Goal: Find specific page/section: Find specific page/section

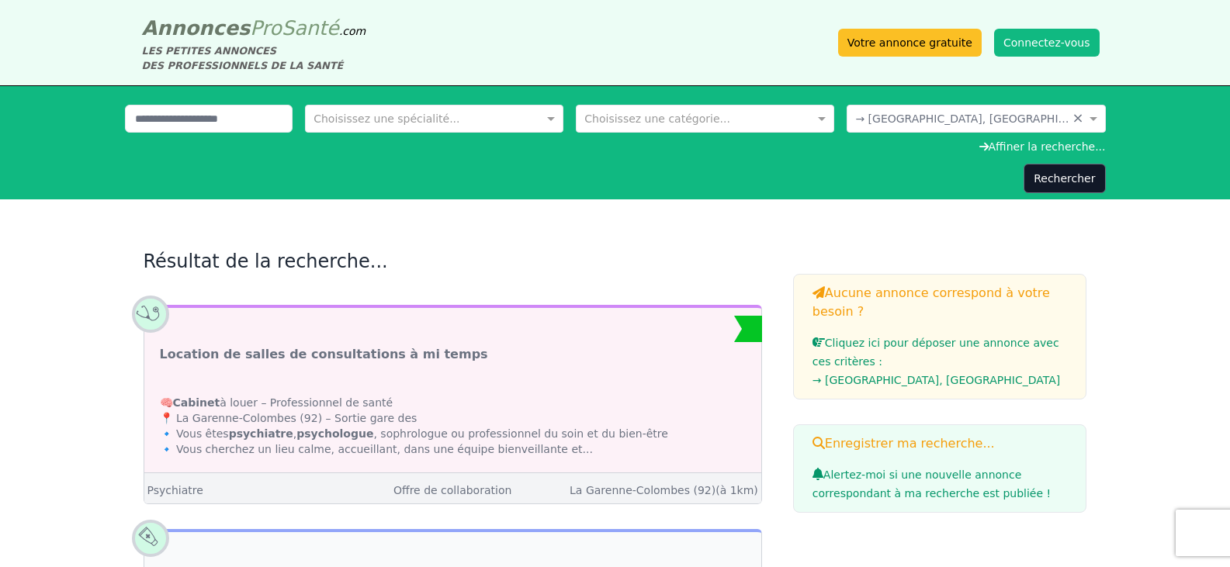
scroll to position [217, 0]
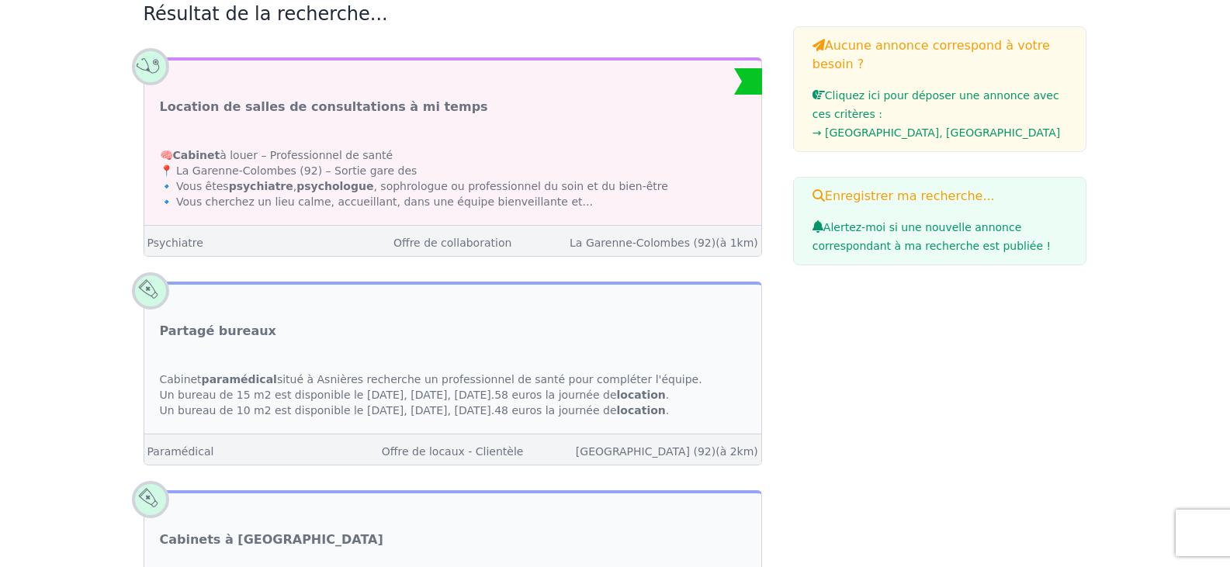
click at [1229, 320] on html "Annonces Pro Santé .com LES PETITES ANNONCES DES PROFESSIONNELS DE LA SANTÉ Vot…" at bounding box center [615, 36] width 1230 height 567
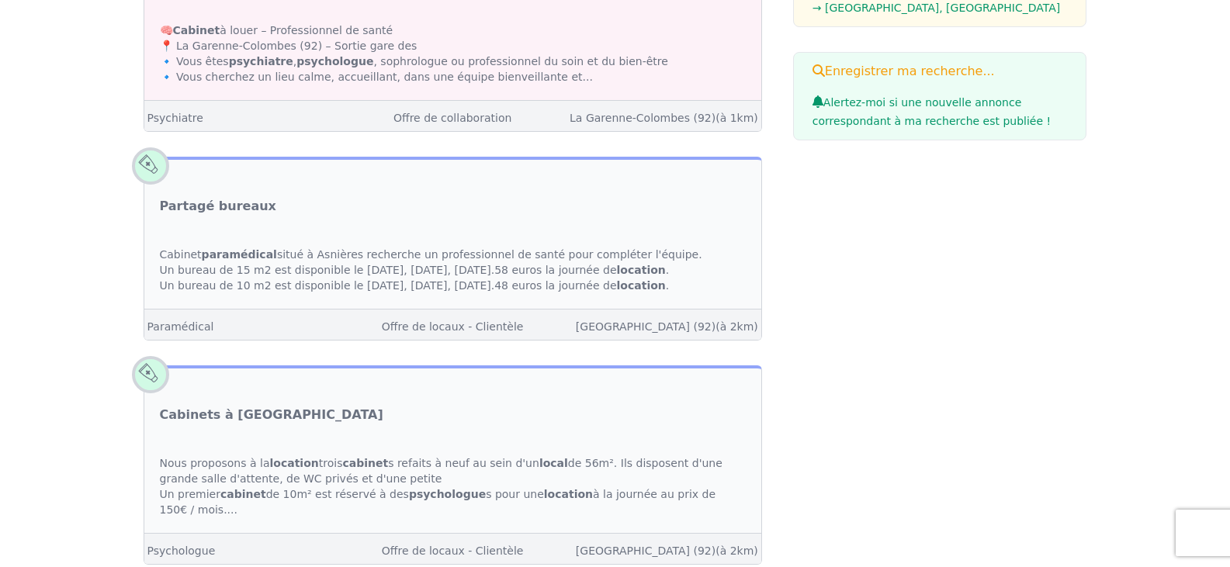
scroll to position [0, 0]
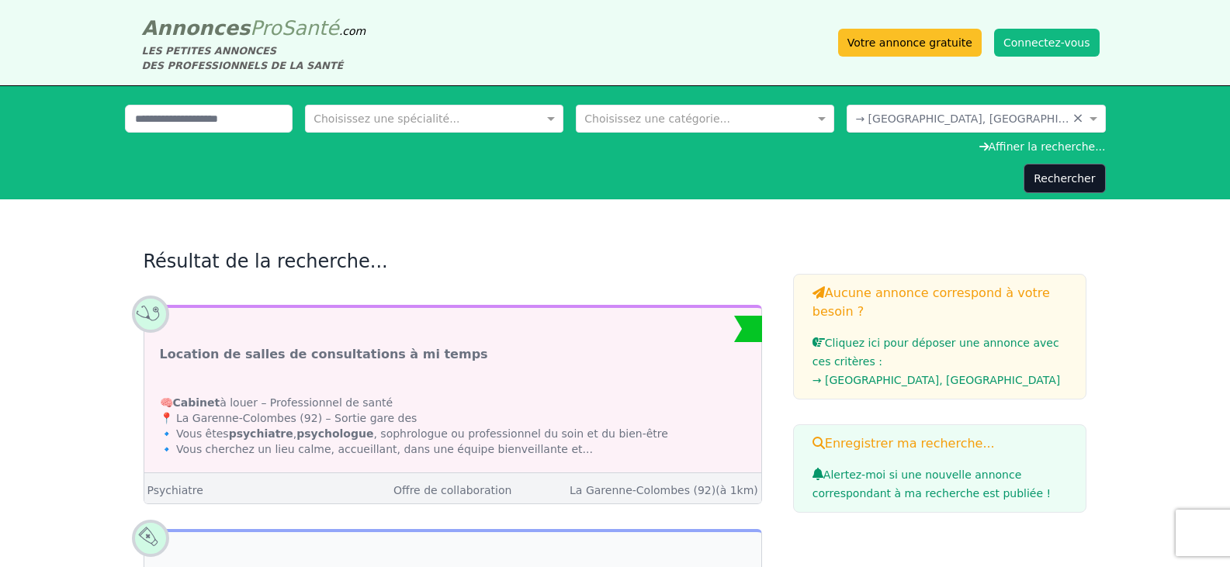
click at [931, 113] on input "text" at bounding box center [960, 117] width 210 height 16
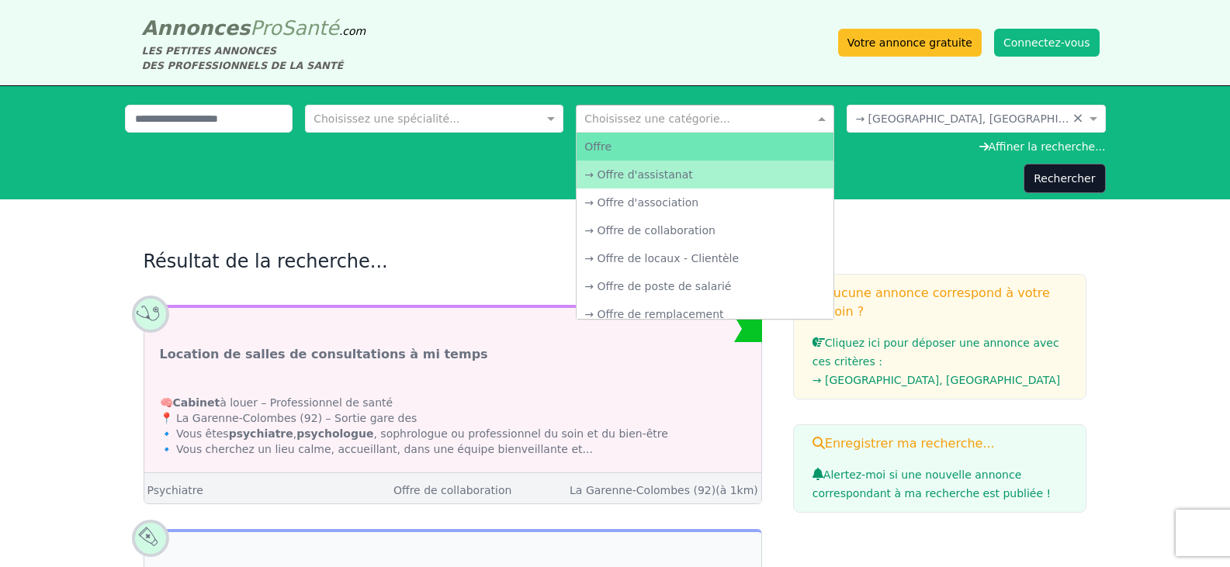
click at [650, 119] on input "text" at bounding box center [689, 117] width 210 height 16
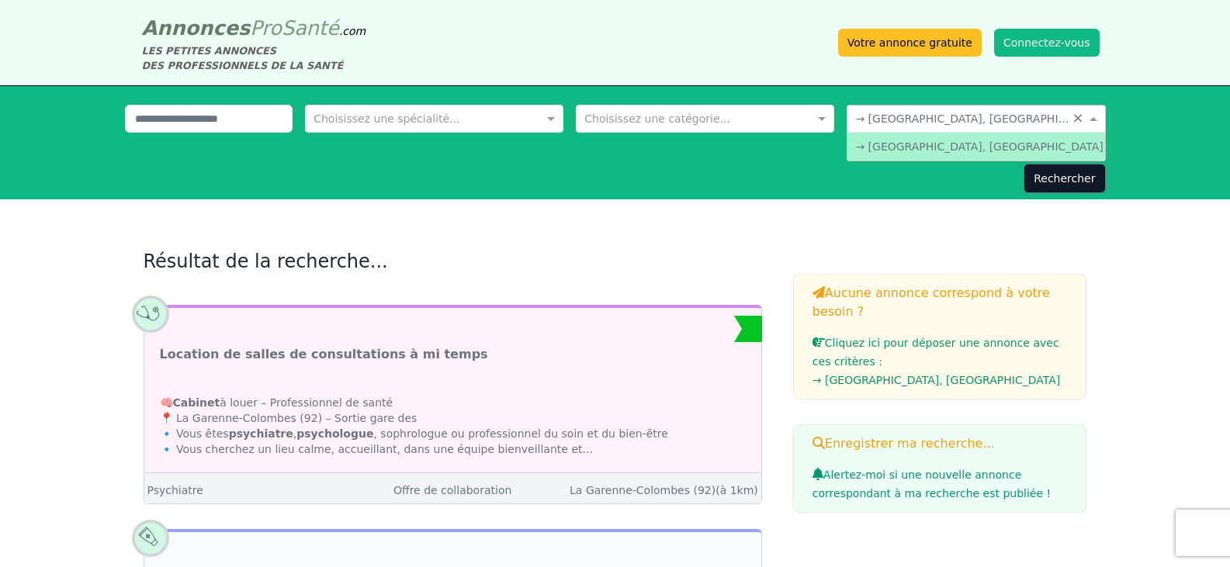
click at [860, 121] on input "text" at bounding box center [960, 117] width 210 height 16
click at [1070, 173] on button "Rechercher" at bounding box center [1063, 178] width 81 height 29
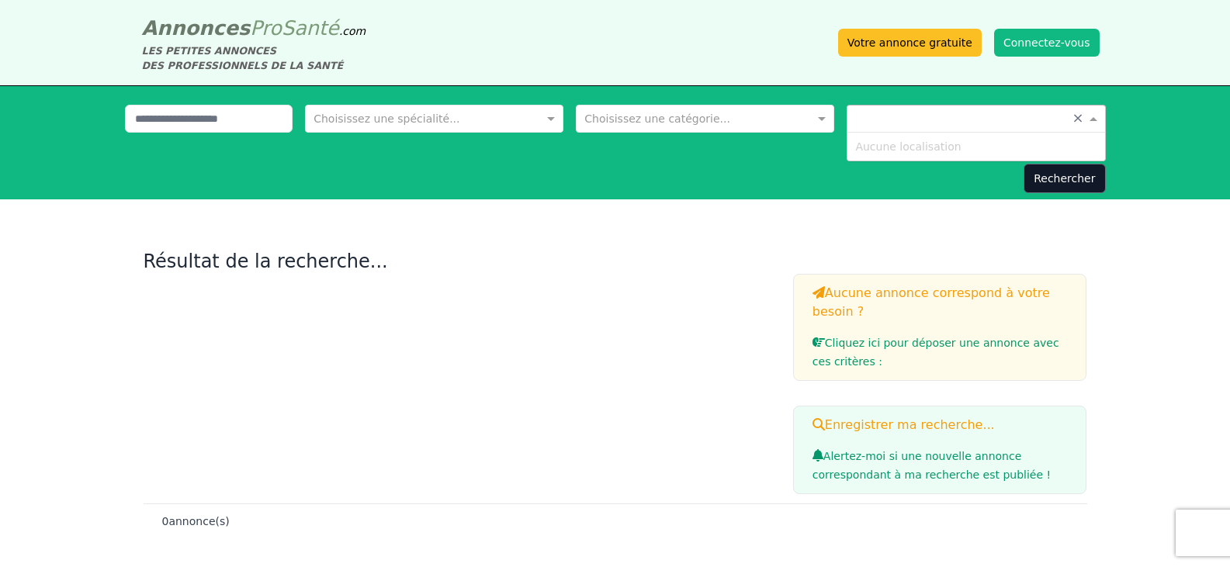
click at [951, 124] on input "text" at bounding box center [960, 117] width 210 height 16
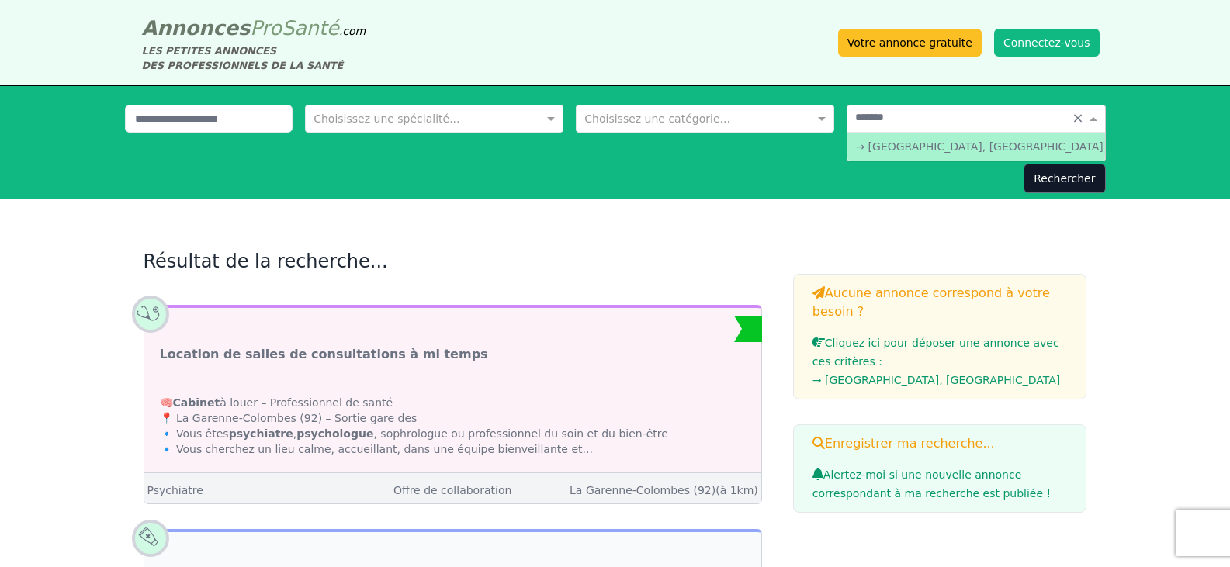
type input "********"
click at [936, 154] on div "→ [GEOGRAPHIC_DATA], [GEOGRAPHIC_DATA]" at bounding box center [975, 147] width 257 height 28
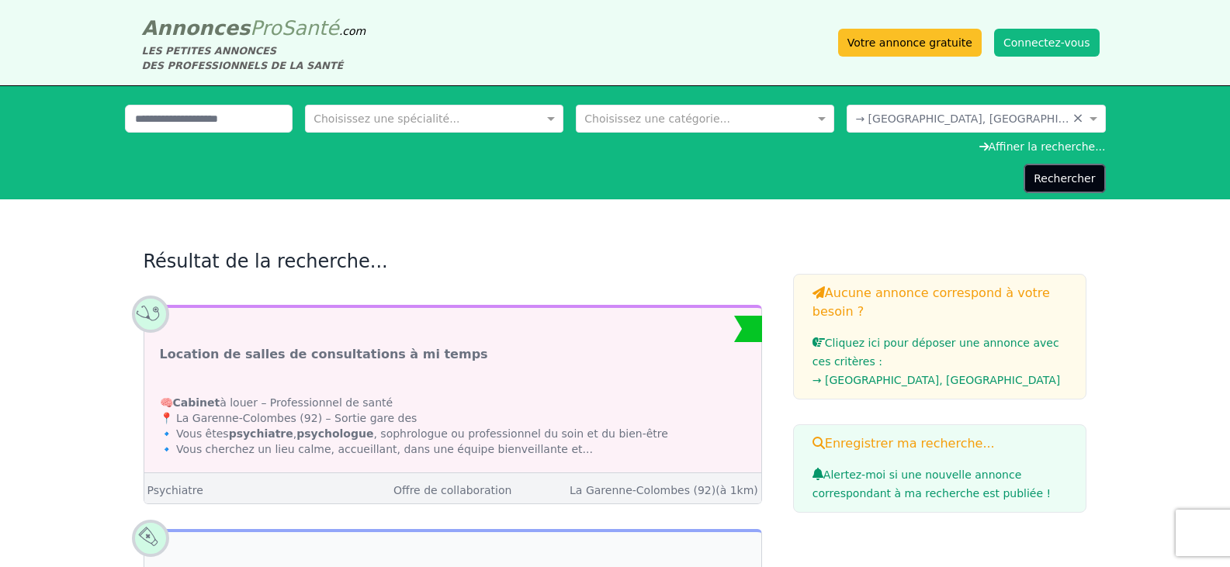
click at [1070, 179] on button "Rechercher" at bounding box center [1063, 178] width 81 height 29
